Goal: Information Seeking & Learning: Learn about a topic

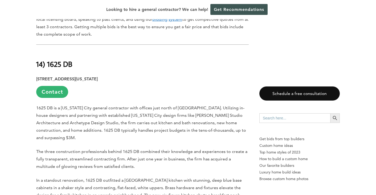
scroll to position [412, 0]
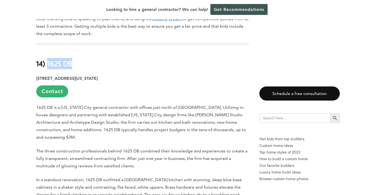
drag, startPoint x: 74, startPoint y: 51, endPoint x: 47, endPoint y: 50, distance: 26.9
click at [47, 51] on h2 "14) 1625 DB" at bounding box center [142, 60] width 213 height 18
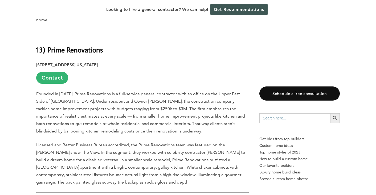
scroll to position [592, 0]
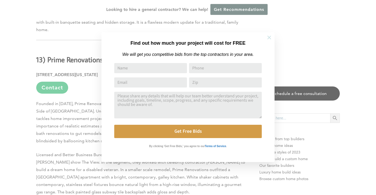
click at [267, 39] on icon at bounding box center [269, 38] width 6 height 6
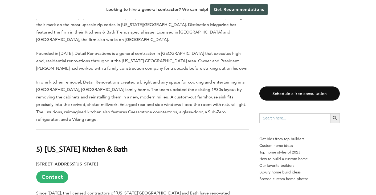
scroll to position [1929, 0]
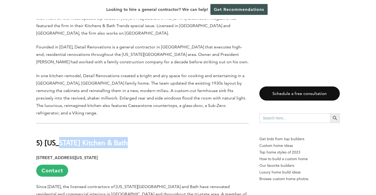
drag, startPoint x: 127, startPoint y: 69, endPoint x: 60, endPoint y: 65, distance: 67.0
click at [46, 138] on strong "5) [US_STATE] Kitchen & Bath" at bounding box center [82, 142] width 92 height 9
copy div "[US_STATE] Kitchen & Bath"
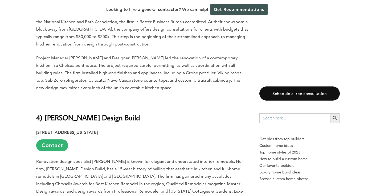
scroll to position [2109, 0]
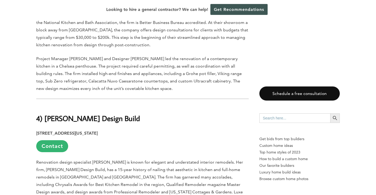
drag, startPoint x: 137, startPoint y: 41, endPoint x: 45, endPoint y: 40, distance: 92.7
click at [45, 105] on h2 "4) [PERSON_NAME] Design Build" at bounding box center [142, 114] width 213 height 18
copy strong "[PERSON_NAME] Design Build"
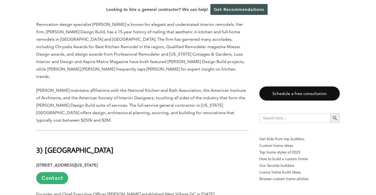
scroll to position [2247, 0]
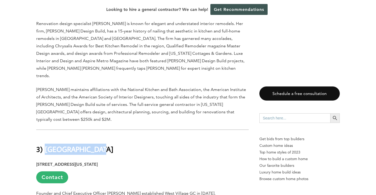
drag, startPoint x: 100, startPoint y: 63, endPoint x: 44, endPoint y: 62, distance: 55.2
click at [45, 136] on h2 "3) [GEOGRAPHIC_DATA]" at bounding box center [142, 145] width 213 height 18
copy strong "[GEOGRAPHIC_DATA]"
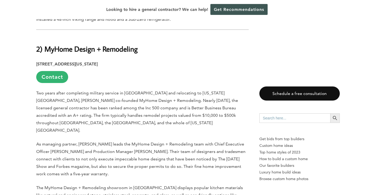
scroll to position [2571, 0]
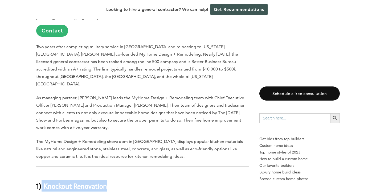
drag, startPoint x: 114, startPoint y: 86, endPoint x: 42, endPoint y: 86, distance: 72.2
click at [42, 173] on h2 "1) Knockout Renovation" at bounding box center [142, 182] width 213 height 18
copy strong "Knockout Renovation"
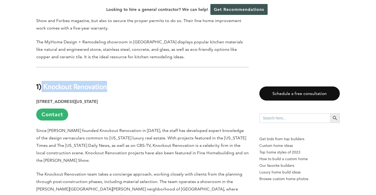
scroll to position [2671, 0]
